Goal: Transaction & Acquisition: Purchase product/service

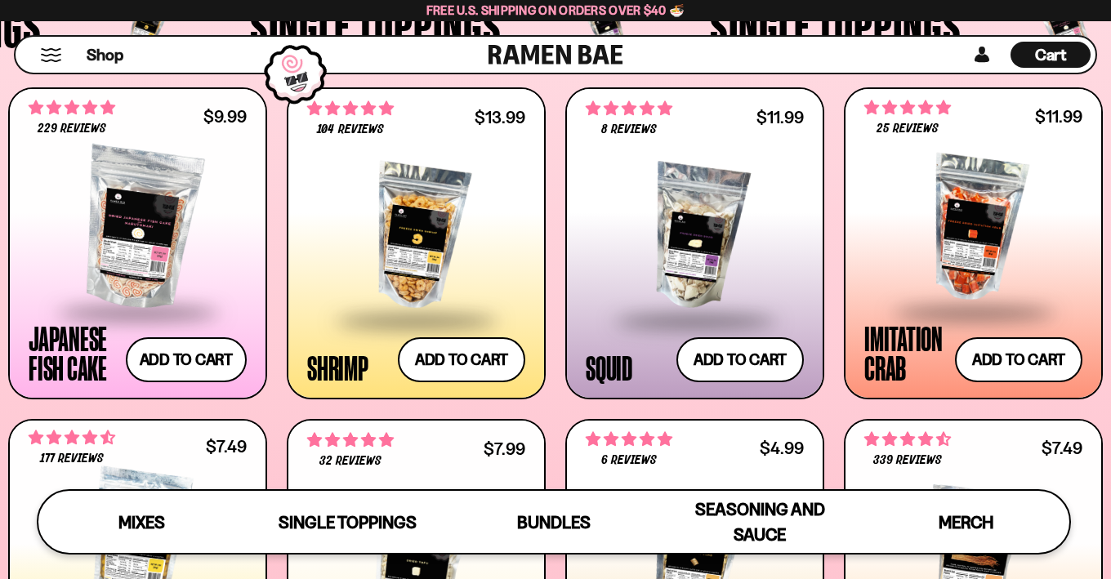
scroll to position [1242, 0]
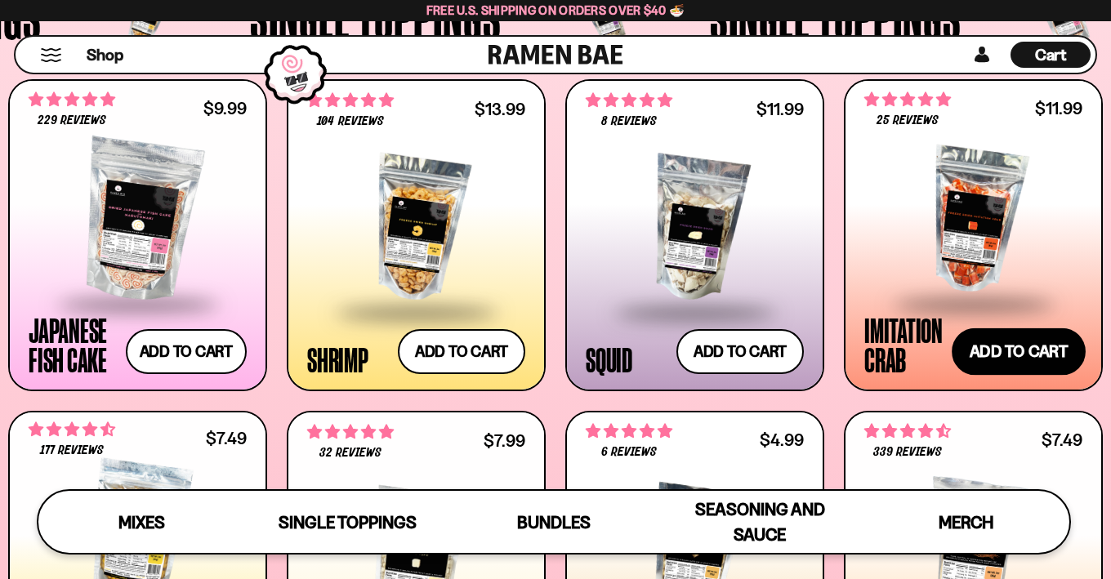
click at [1033, 357] on button "Add to cart Add ― Regular price $11.99 Regular price Sale price $11.99 Unit pri…" at bounding box center [1018, 350] width 134 height 47
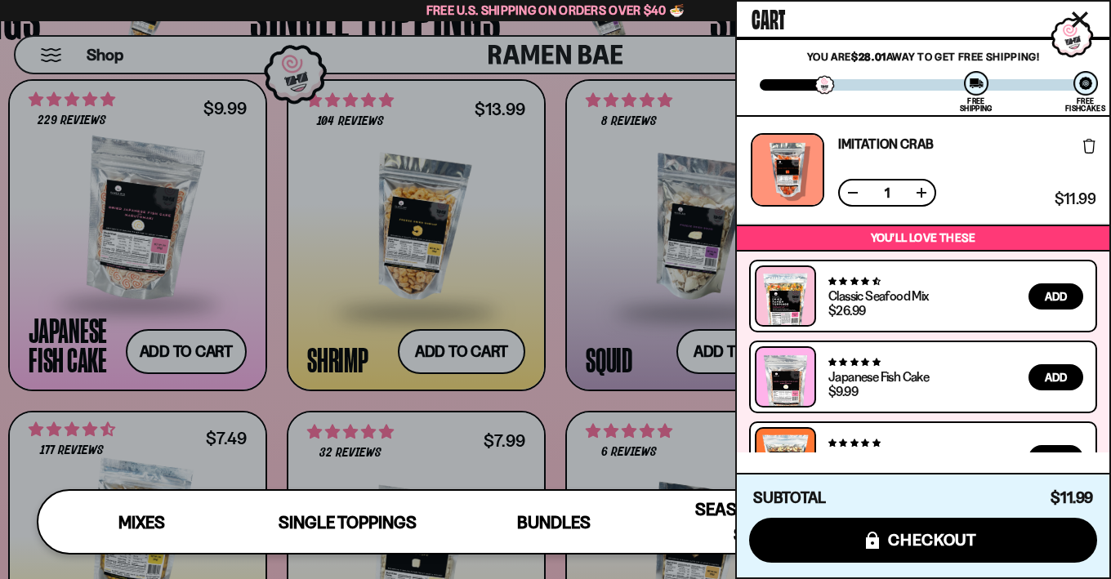
click at [174, 368] on div at bounding box center [555, 289] width 1111 height 579
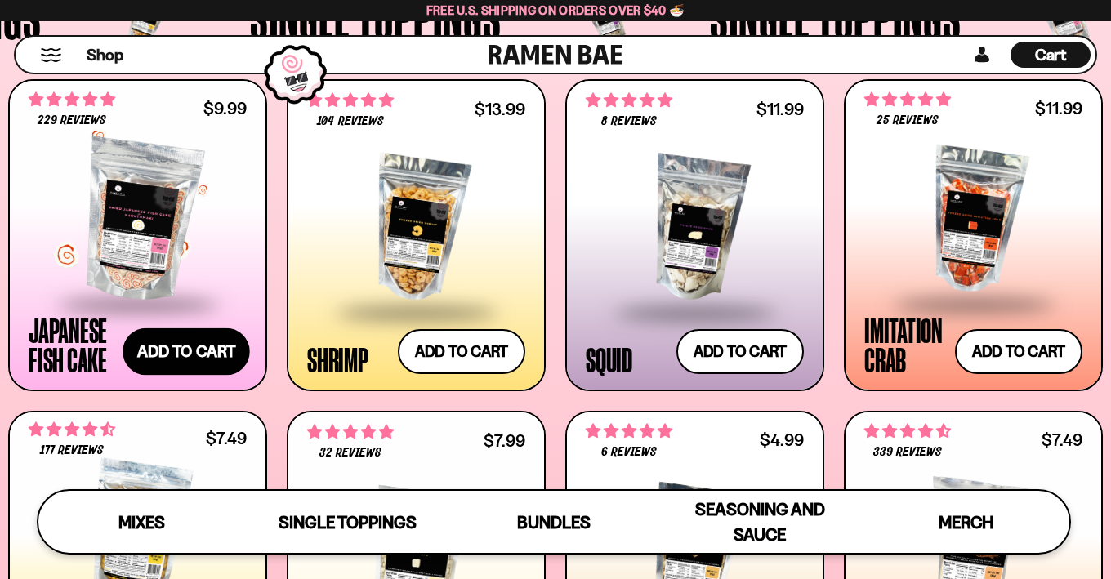
click at [195, 343] on button "Add to cart Add ― Regular price $9.99 Regular price Sale price $9.99 Unit price…" at bounding box center [185, 350] width 127 height 47
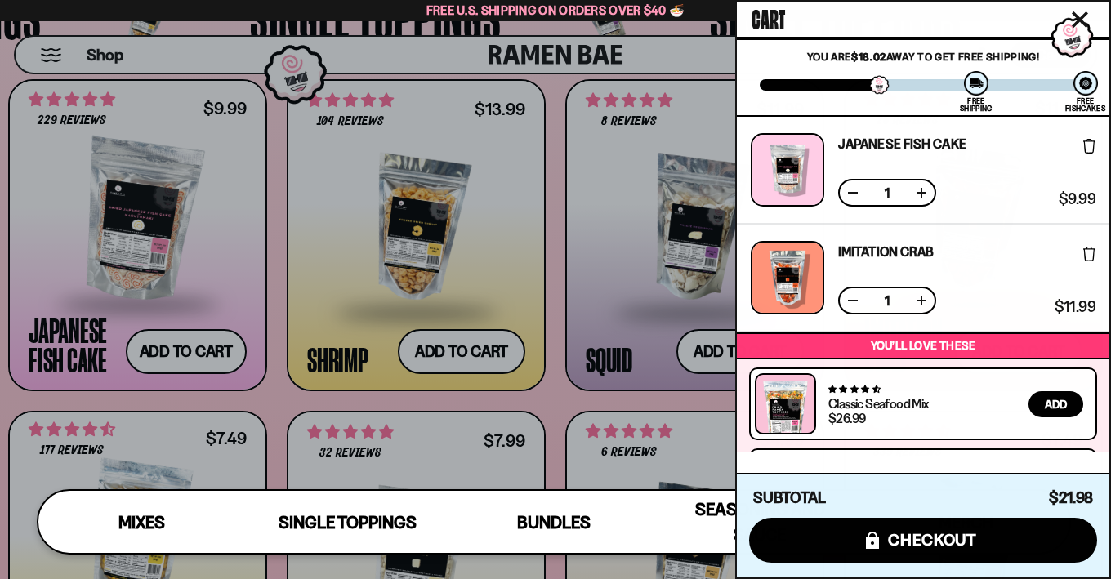
click at [578, 374] on div at bounding box center [555, 289] width 1111 height 579
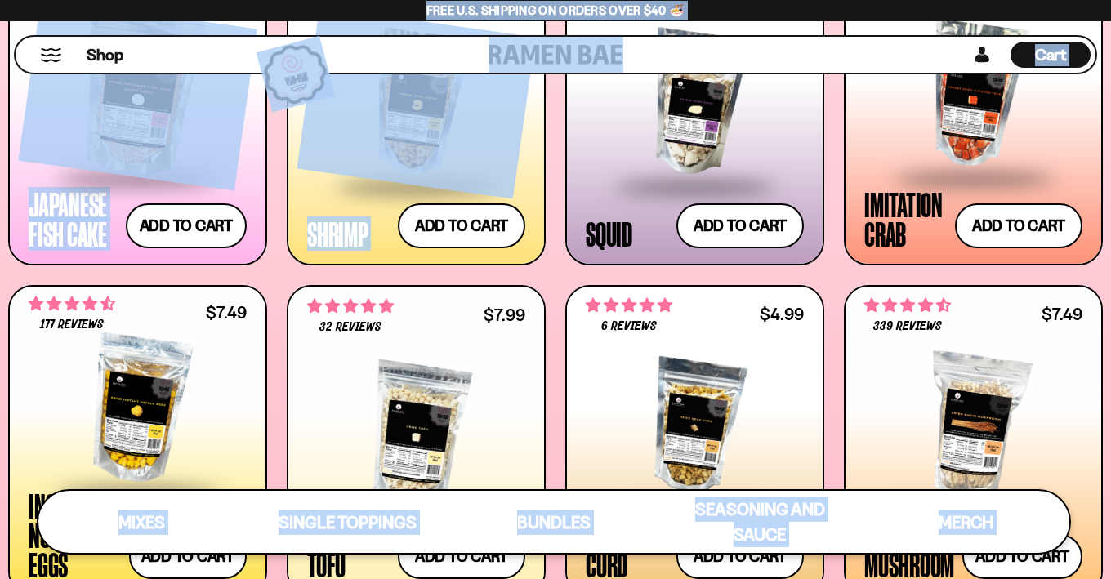
scroll to position [1370, 0]
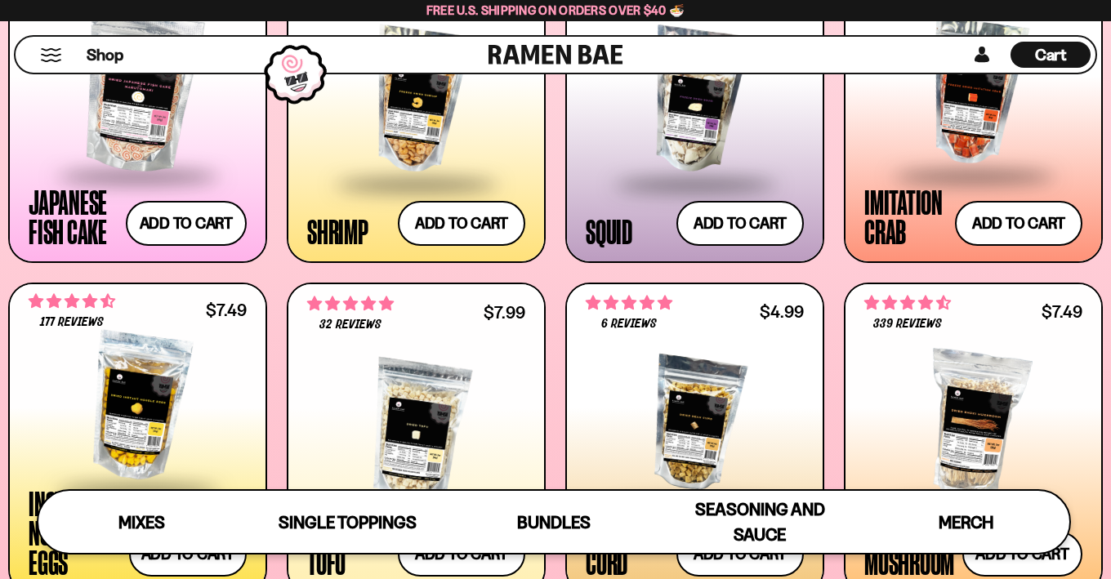
click at [489, 234] on button "Add to cart Add ― Regular price $13.99 Regular price Sale price $13.99 Unit pri…" at bounding box center [461, 222] width 134 height 47
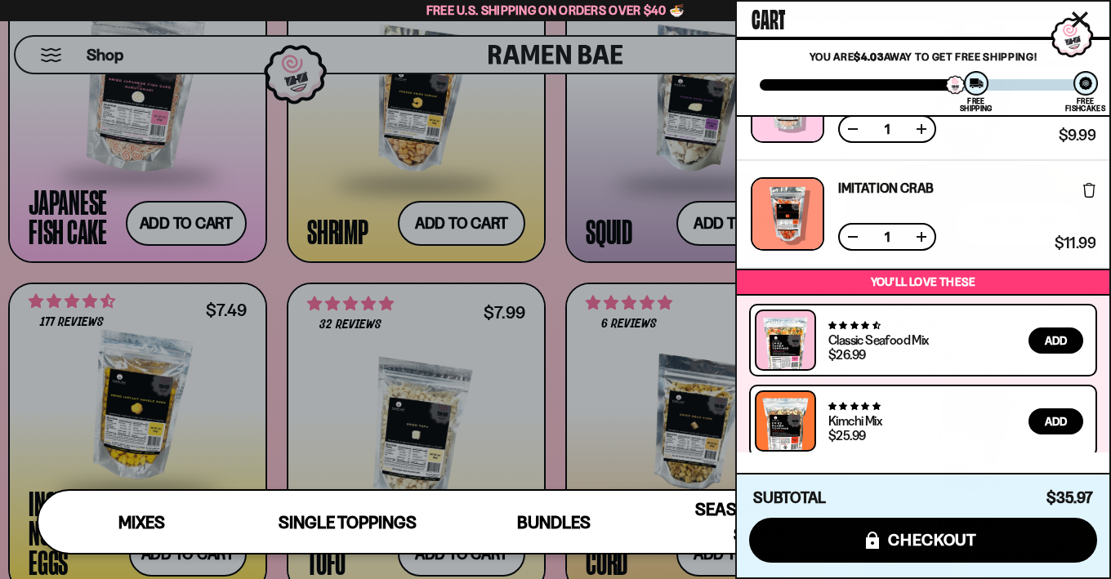
scroll to position [0, 0]
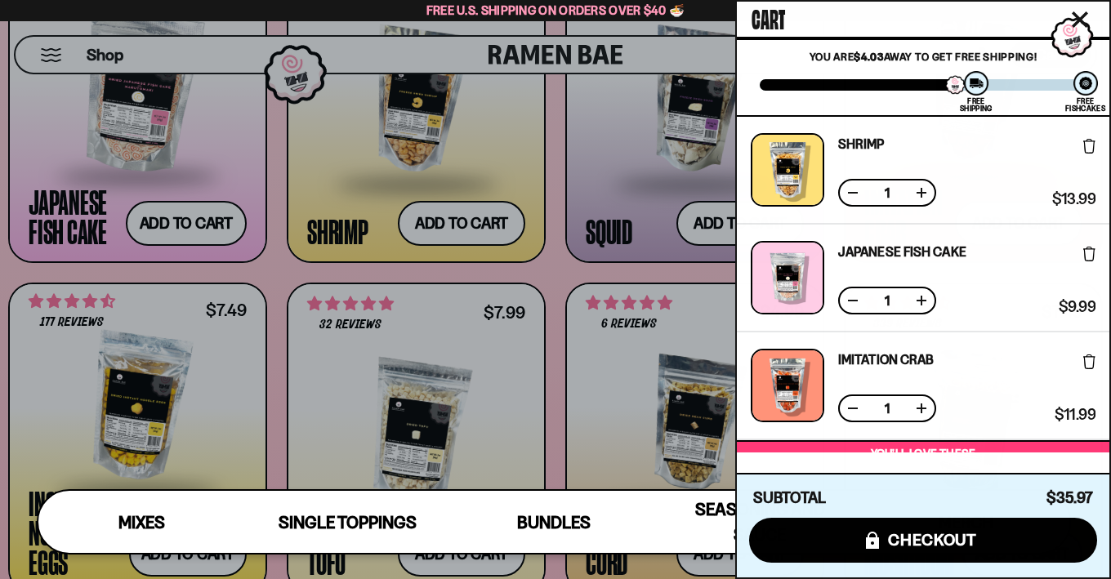
click at [852, 410] on button at bounding box center [852, 408] width 16 height 16
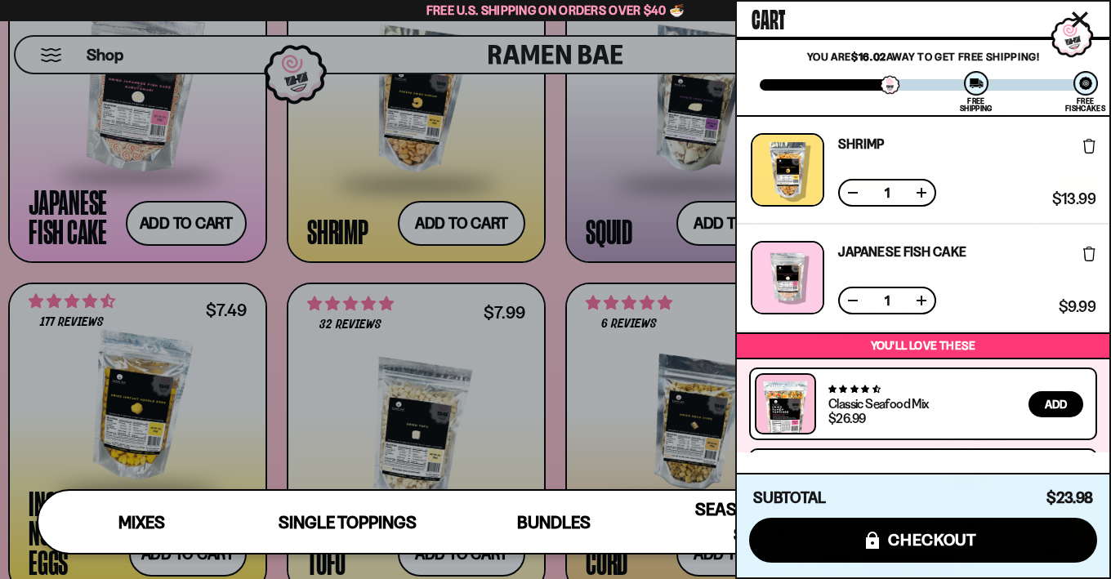
click at [554, 261] on div at bounding box center [555, 289] width 1111 height 579
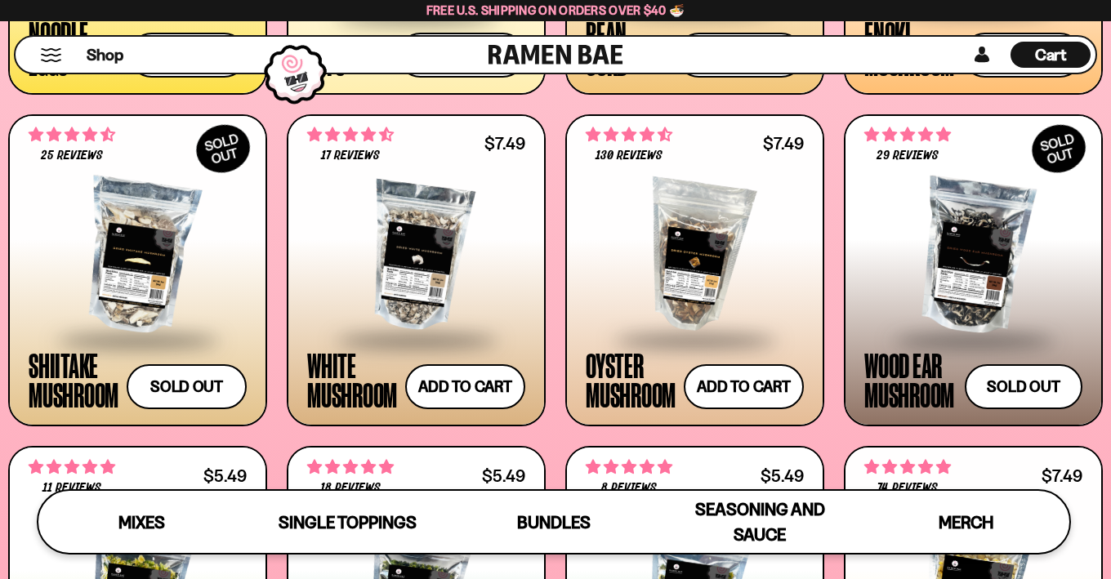
scroll to position [1869, 0]
click at [195, 379] on button "Sold out" at bounding box center [186, 386] width 126 height 47
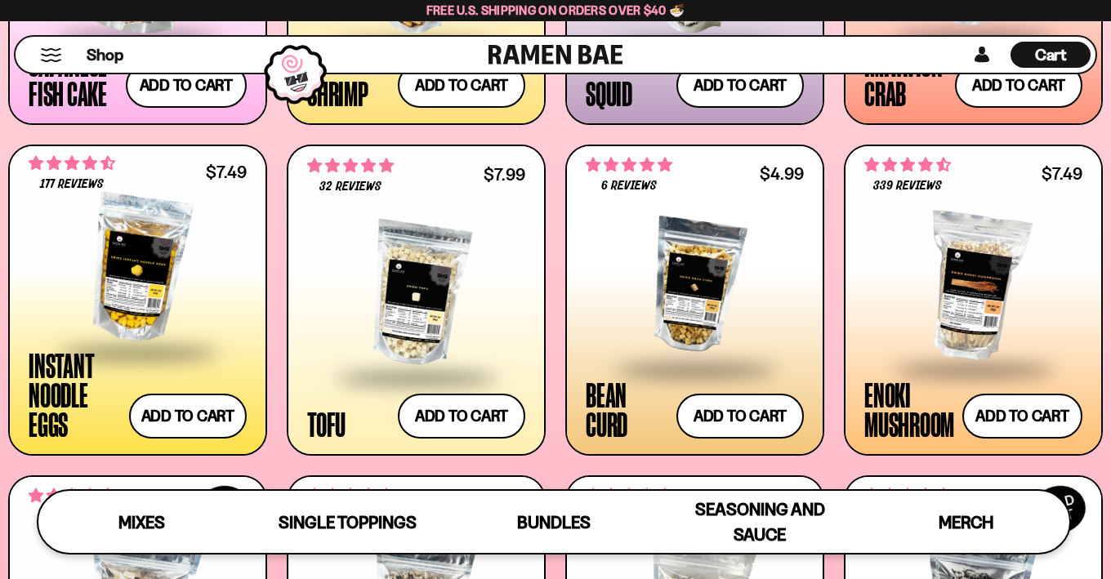
scroll to position [1498, 0]
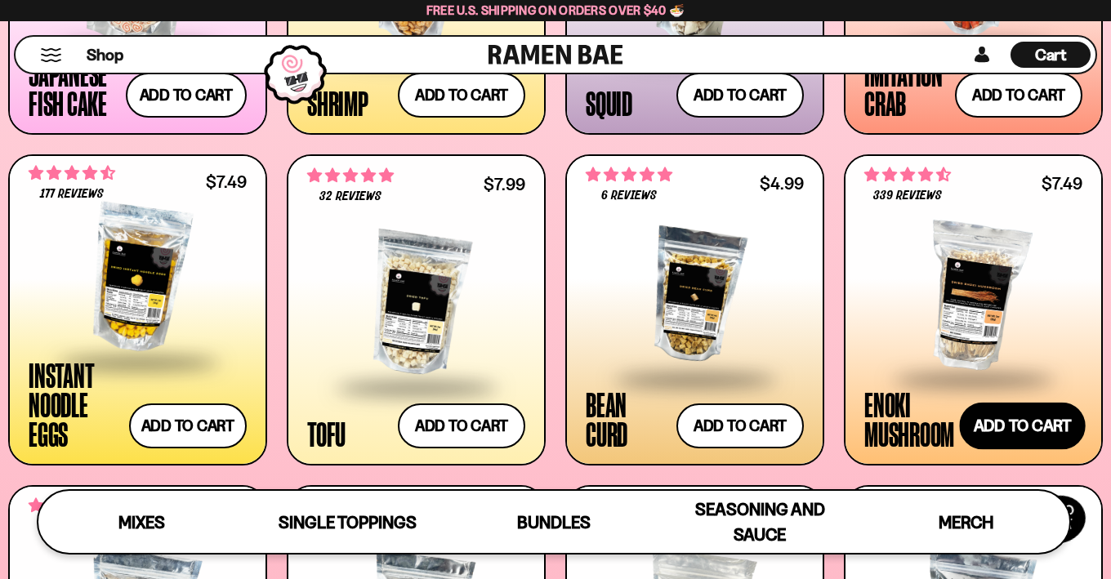
click at [1006, 431] on button "Add to cart Add ― Regular price $7.49 Regular price Sale price $7.49 Unit price…" at bounding box center [1022, 426] width 126 height 47
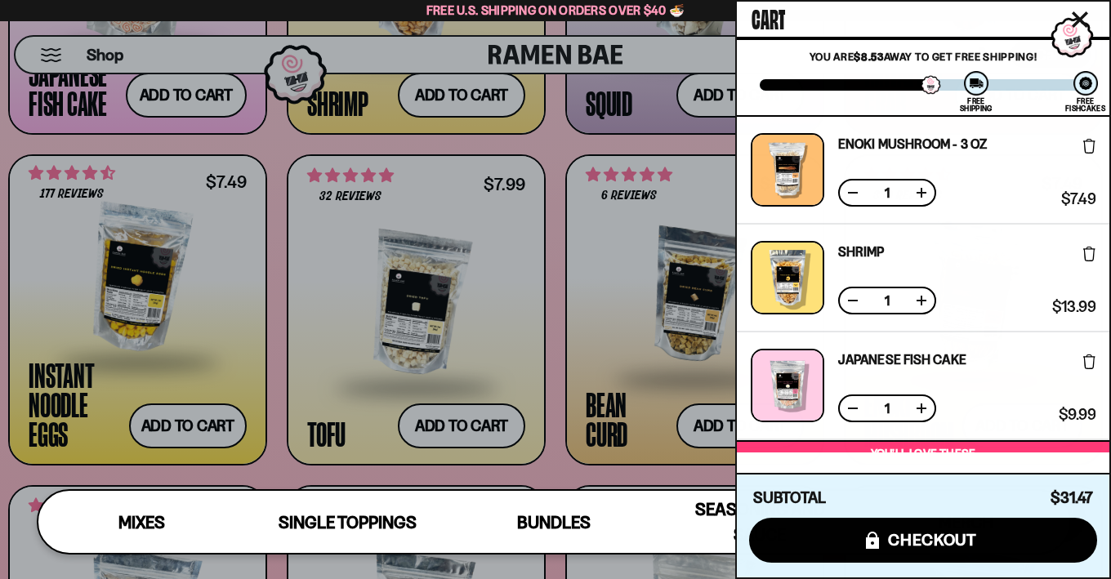
click at [609, 317] on div at bounding box center [555, 289] width 1111 height 579
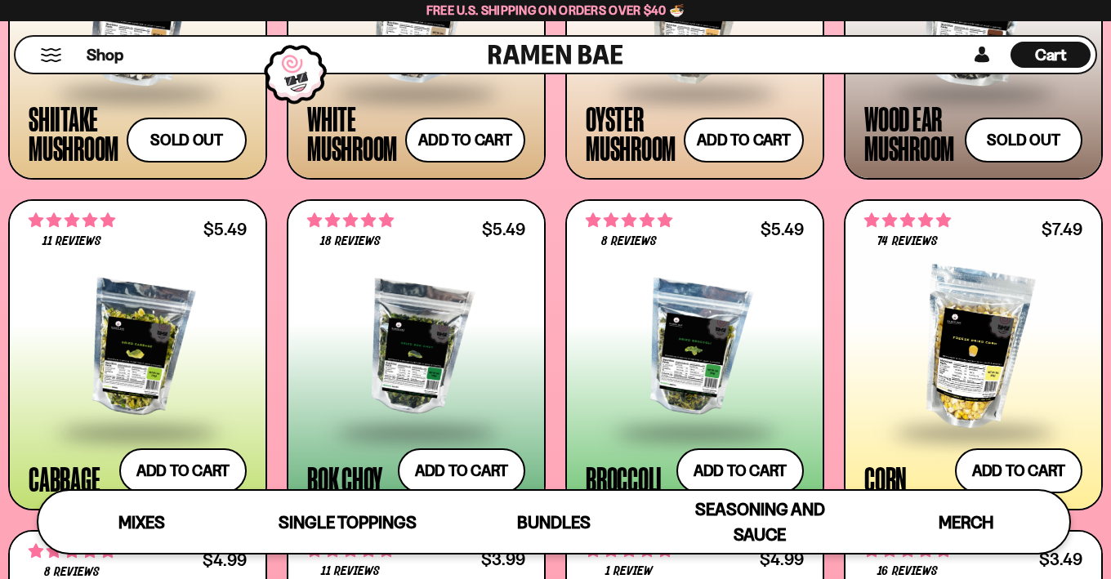
scroll to position [0, 0]
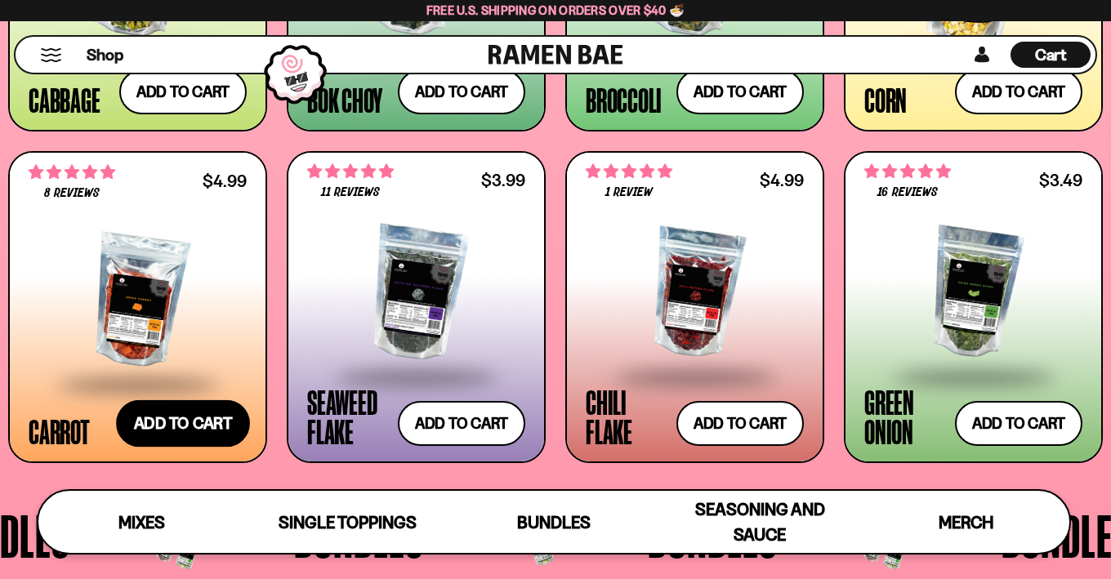
click at [216, 430] on button "Add to cart Add ― Regular price $4.99 Regular price Sale price $4.99 Unit price…" at bounding box center [183, 422] width 134 height 47
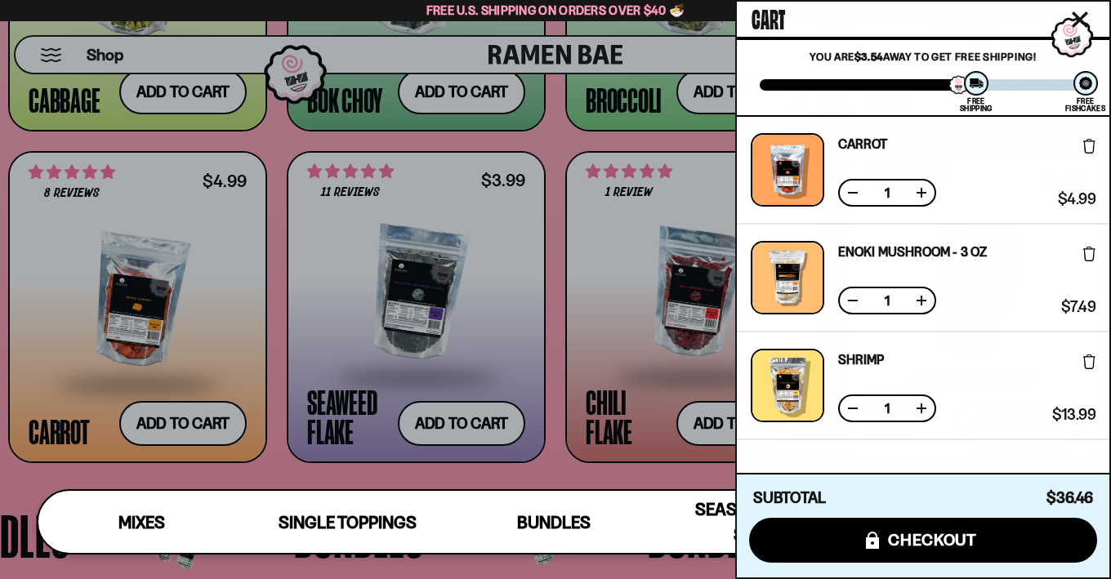
click at [372, 291] on div at bounding box center [555, 289] width 1111 height 579
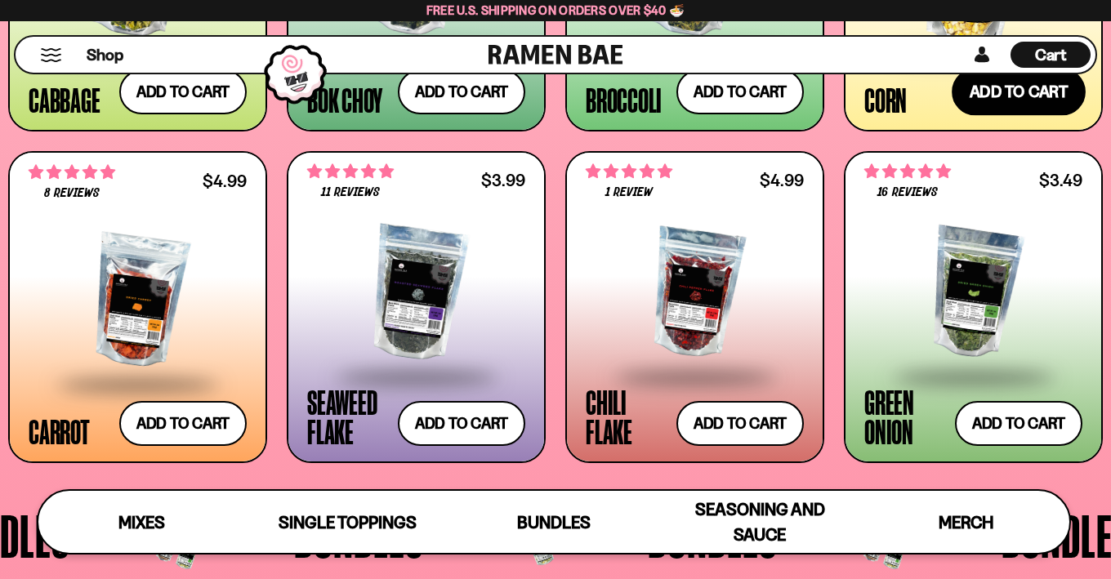
click at [1044, 88] on button "Add to cart Add ― Regular price $7.49 Regular price Sale price $7.49 Unit price…" at bounding box center [1018, 92] width 134 height 47
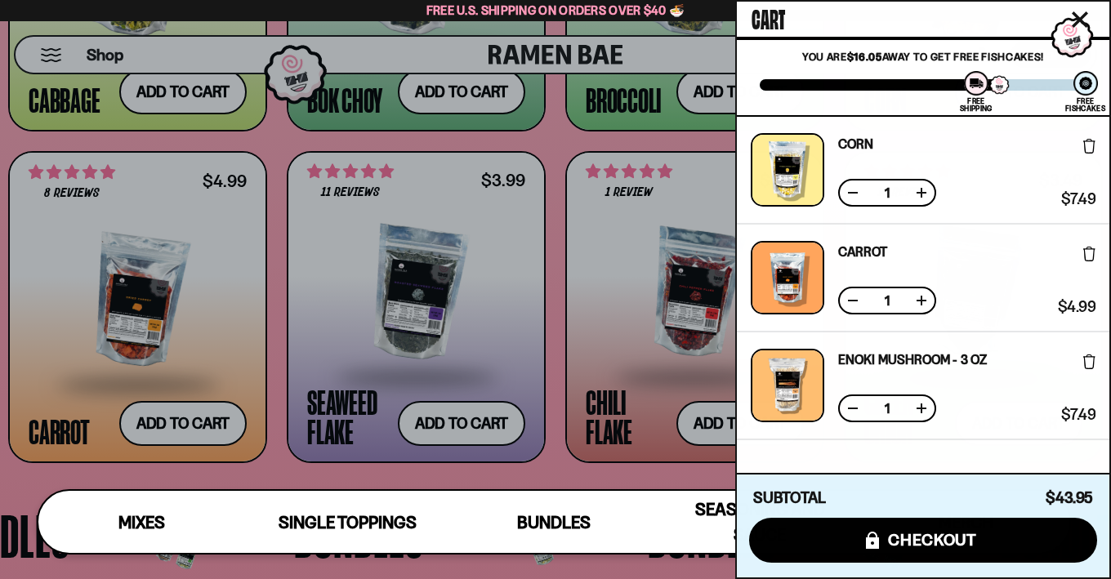
click at [747, 408] on div "Enoki Mushroom - 3 OZ Free Gift Subscription: 1 $7.49 $7.49 (Saved $0.00 )" at bounding box center [923, 386] width 372 height 108
click at [657, 407] on div at bounding box center [555, 289] width 1111 height 579
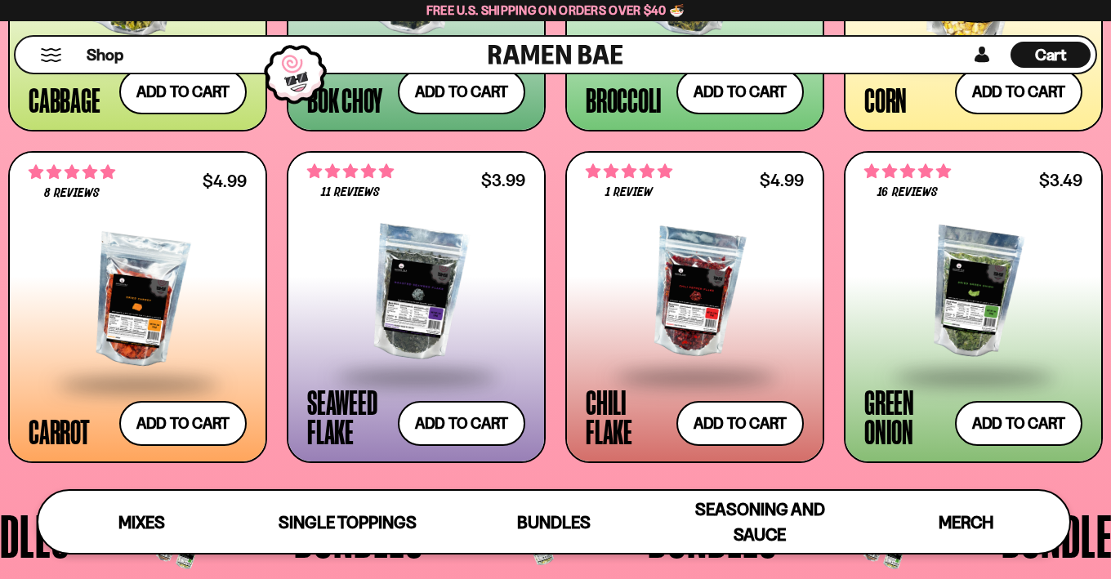
click at [1065, 54] on span "Cart" at bounding box center [1051, 55] width 32 height 20
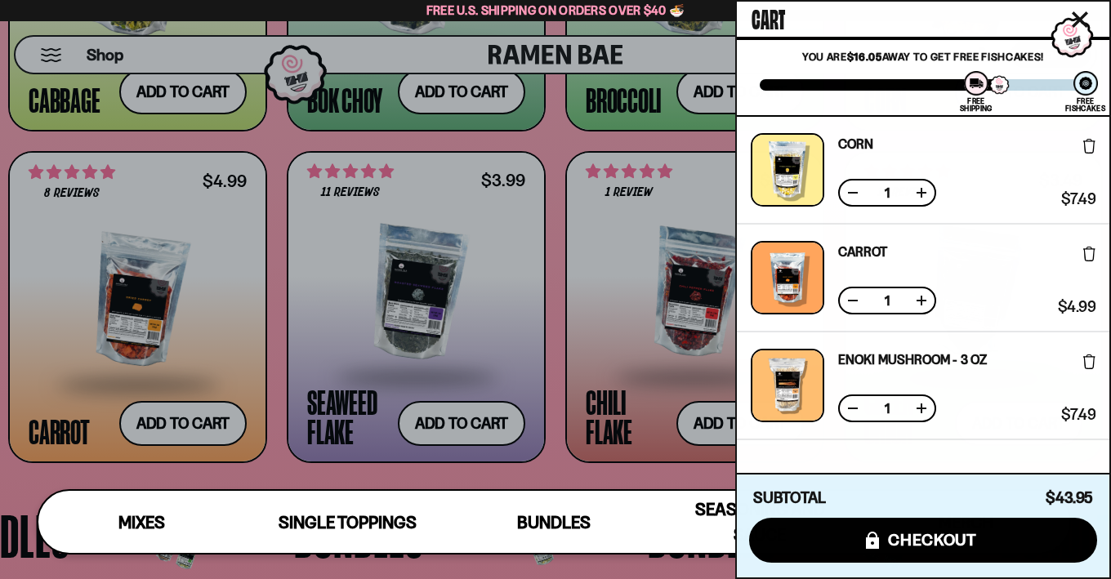
click at [622, 352] on div at bounding box center [555, 289] width 1111 height 579
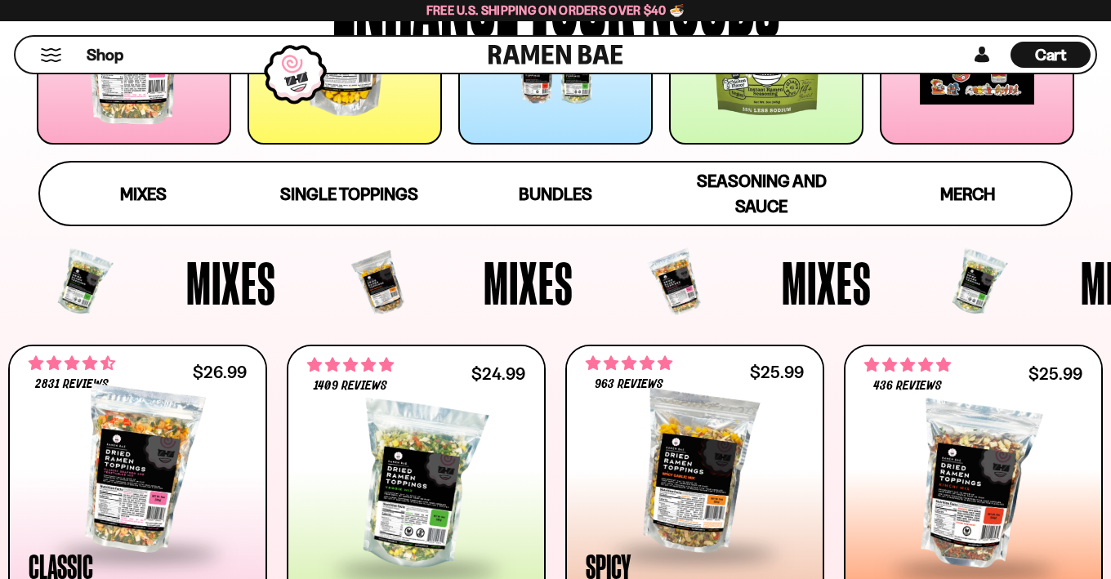
click at [51, 64] on div "Shop" at bounding box center [254, 55] width 468 height 36
click at [100, 40] on li "Shop" at bounding box center [105, 55] width 37 height 36
click at [101, 53] on span "Shop" at bounding box center [105, 54] width 40 height 24
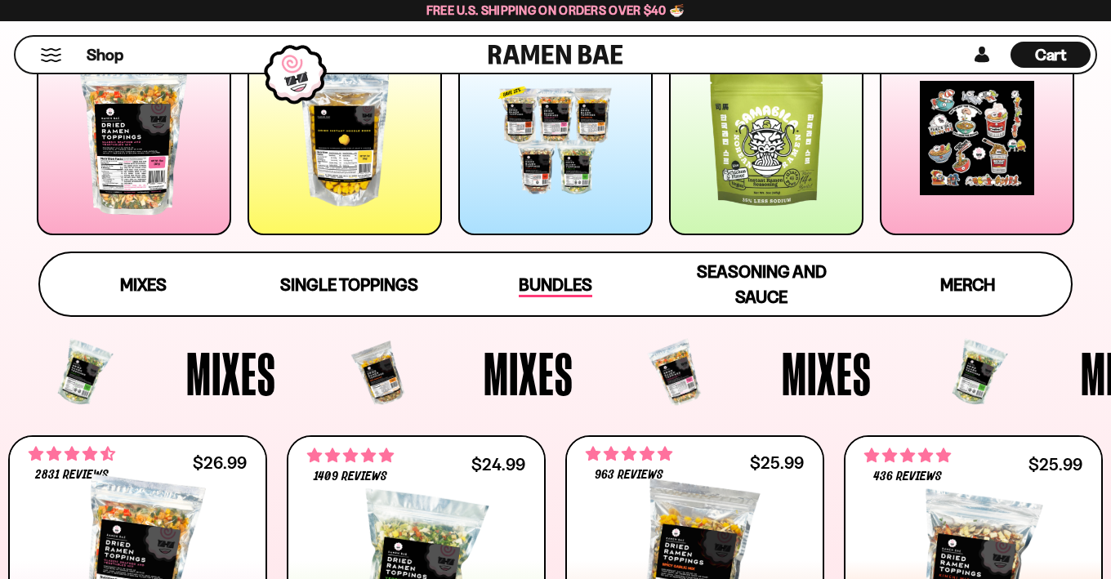
scroll to position [628, 1]
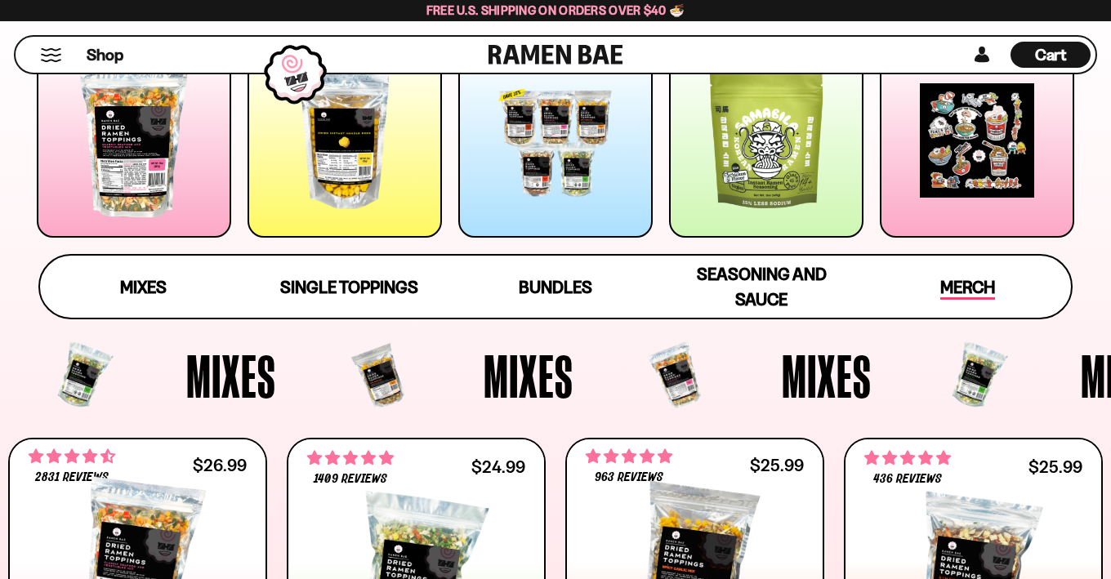
click at [958, 278] on span "Merch" at bounding box center [967, 288] width 55 height 23
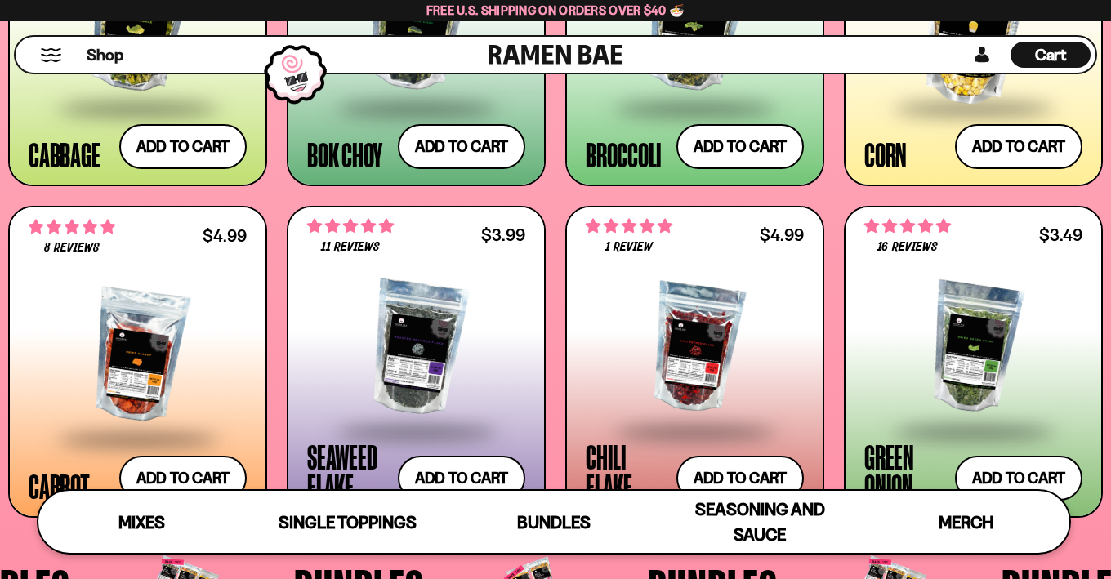
scroll to position [2600, 0]
